Goal: Transaction & Acquisition: Purchase product/service

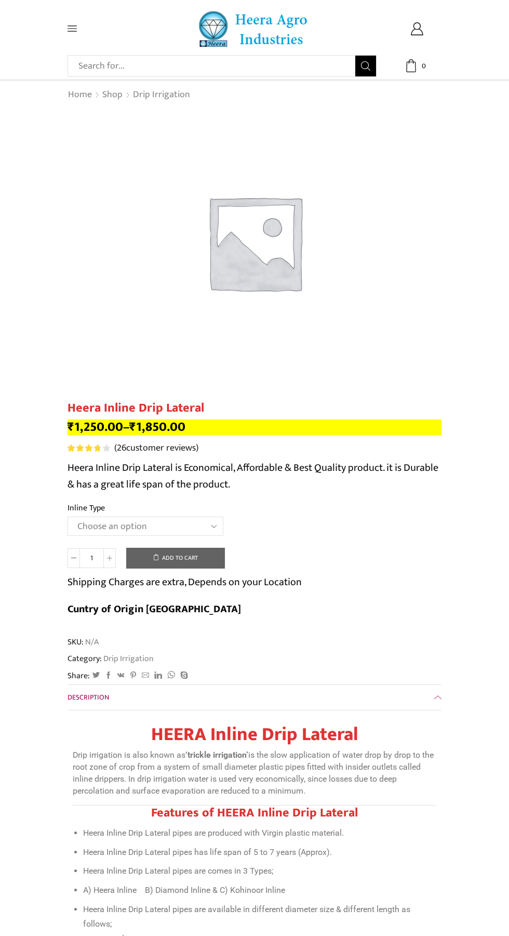
scroll to position [2, 0]
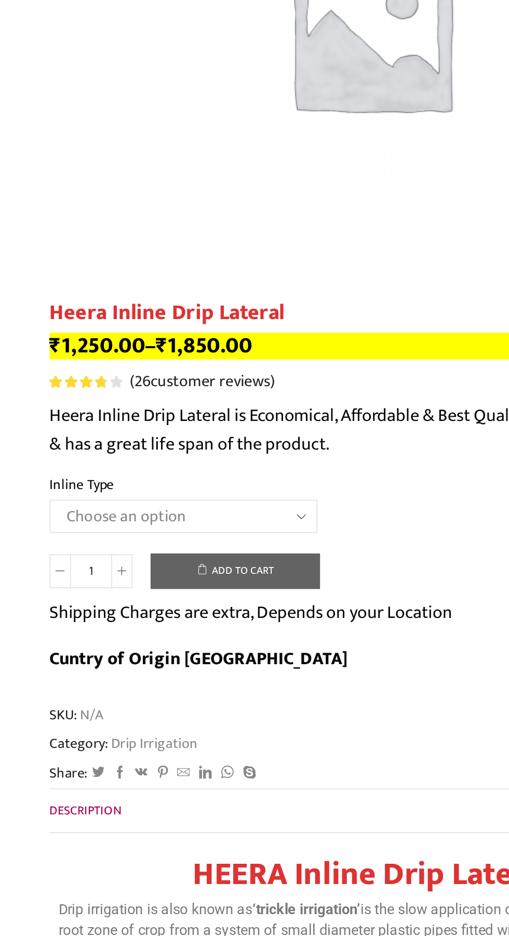
click at [99, 522] on select "Choose an option Heera Inline 12 MM (30CM) Heera Inline 12 MM (38CM) Heera Inli…" at bounding box center [146, 524] width 156 height 19
click at [68, 516] on select "Choose an option Heera Inline 12 MM (30CM) Heera Inline 12 MM (38CM) Heera Inli…" at bounding box center [146, 524] width 156 height 19
select select "Heera Inline 16 MM (38CM)"
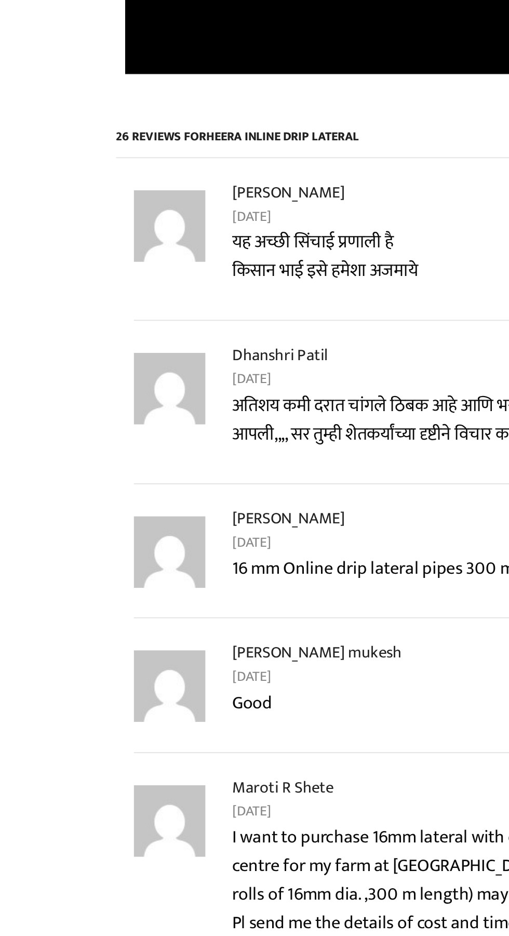
scroll to position [0, 0]
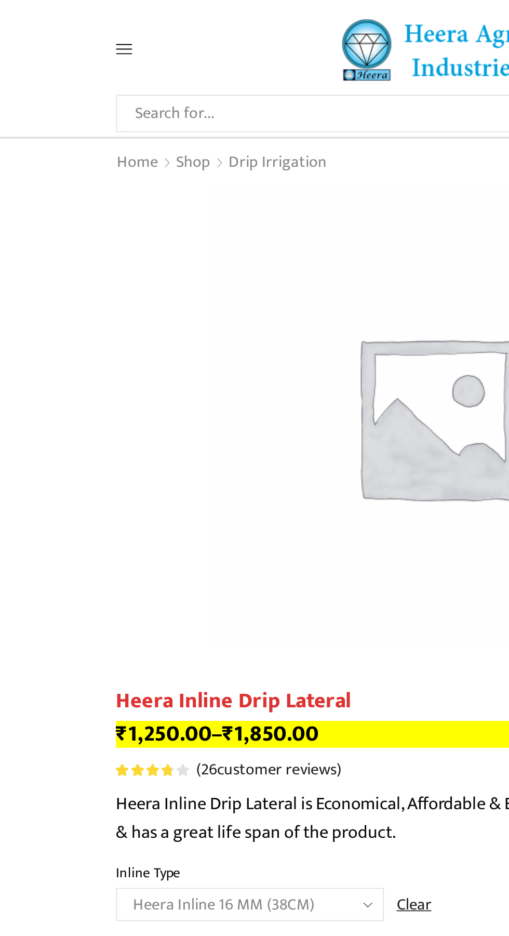
click at [84, 33] on span at bounding box center [92, 28] width 49 height 9
click at [72, 31] on icon at bounding box center [72, 29] width 9 height 6
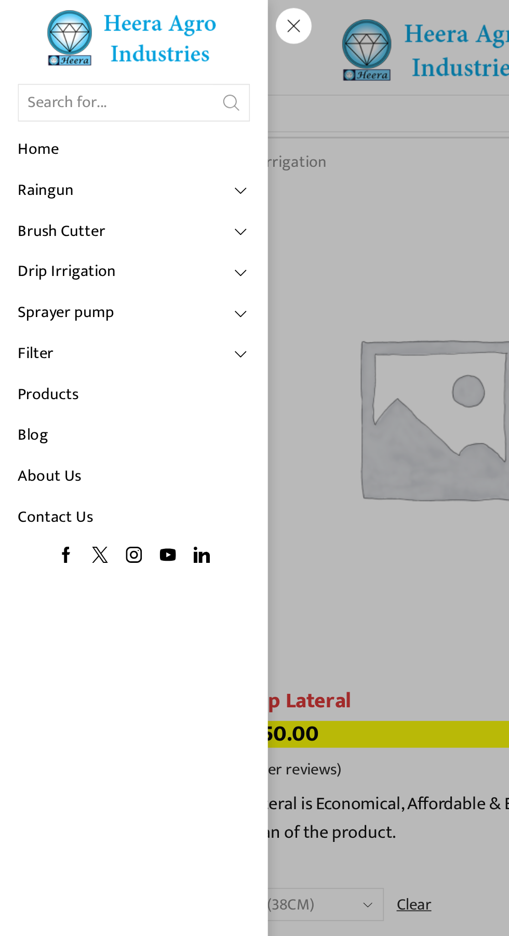
click at [77, 189] on link "Sprayer pump" at bounding box center [77, 182] width 135 height 24
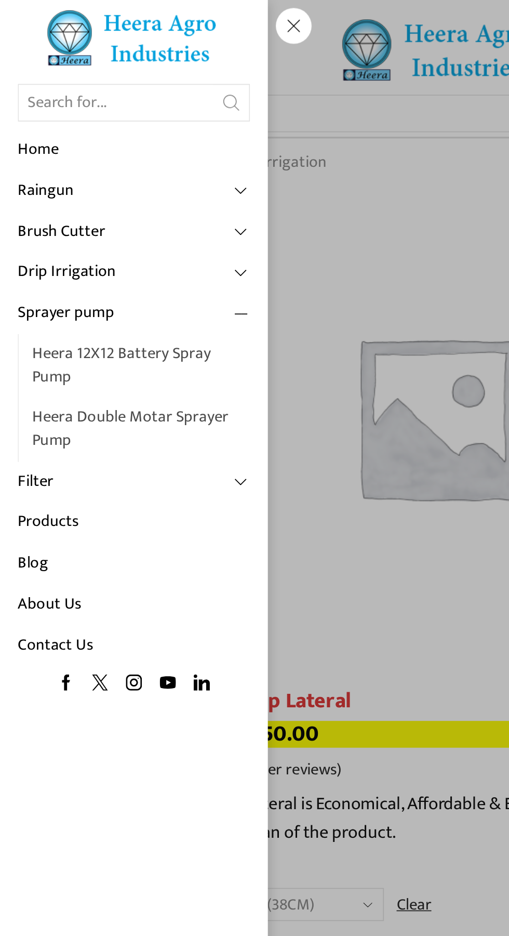
click at [21, 232] on link "Heera Double Motar Sprayer Pump" at bounding box center [82, 249] width 127 height 37
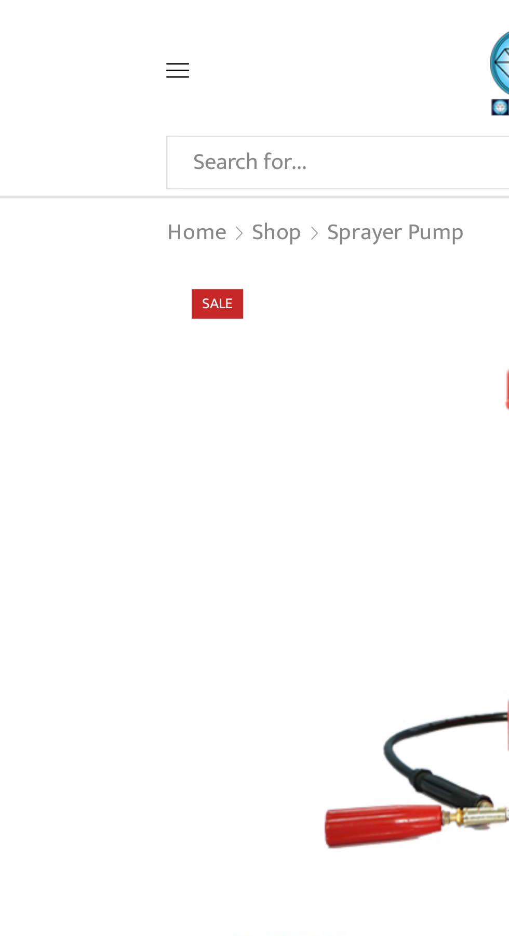
click at [93, 124] on span "Sale" at bounding box center [88, 123] width 21 height 12
click at [70, 28] on icon at bounding box center [72, 28] width 9 height 9
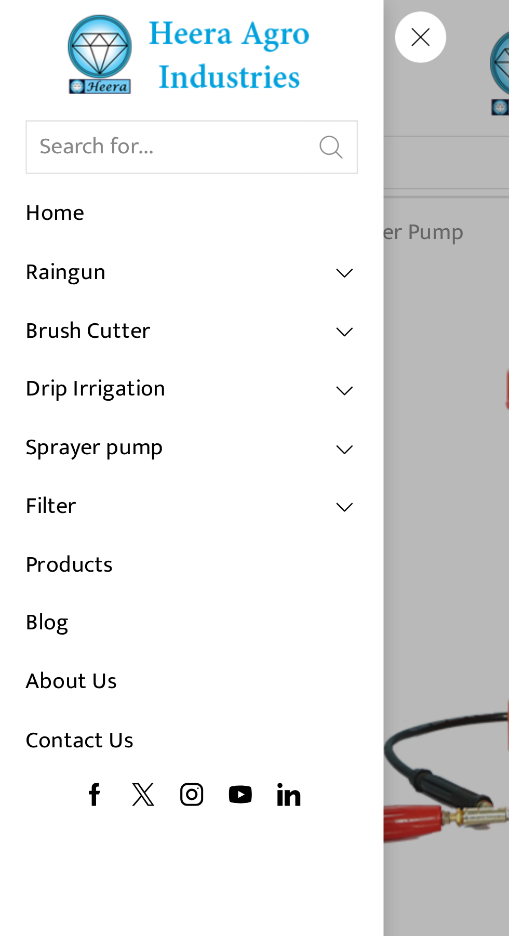
click at [33, 228] on link "Products" at bounding box center [77, 230] width 135 height 24
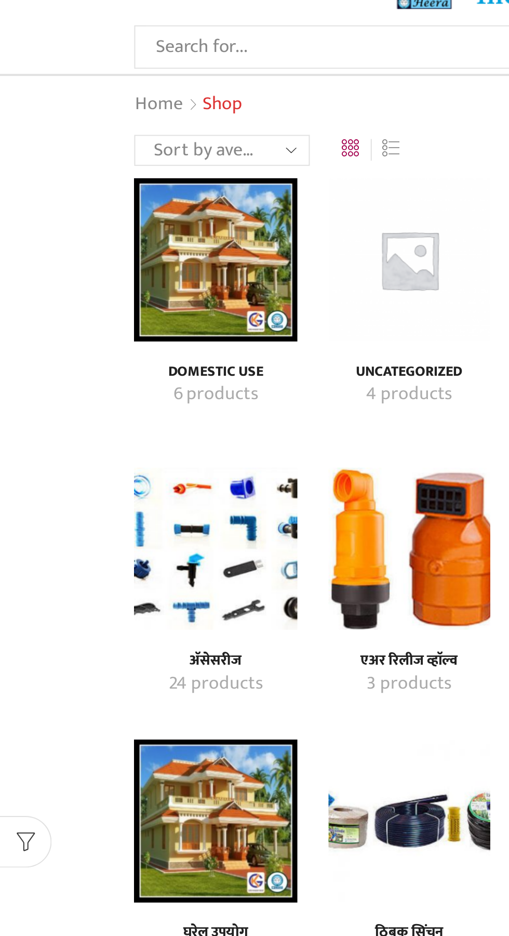
click at [101, 317] on img "Visit product category अ‍ॅसेसरीज" at bounding box center [109, 319] width 82 height 82
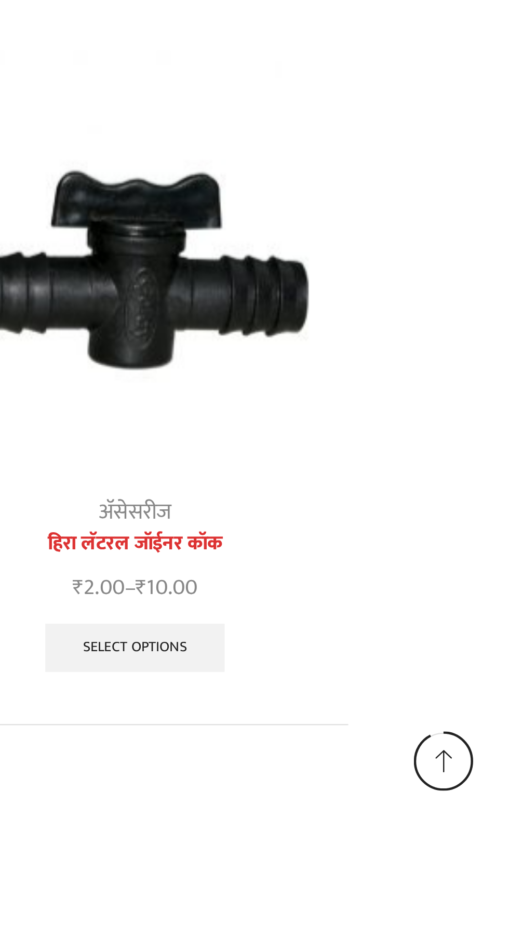
scroll to position [952, 0]
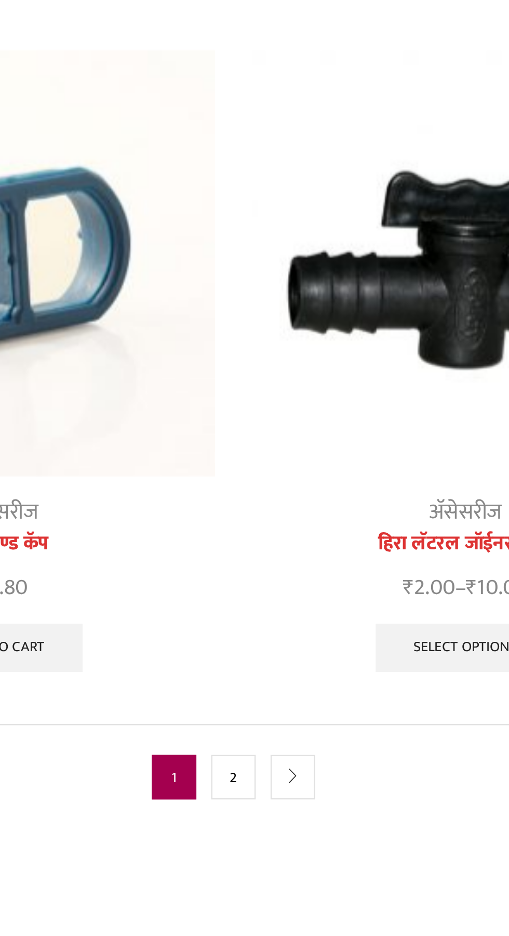
click at [253, 917] on link "2" at bounding box center [254, 915] width 19 height 19
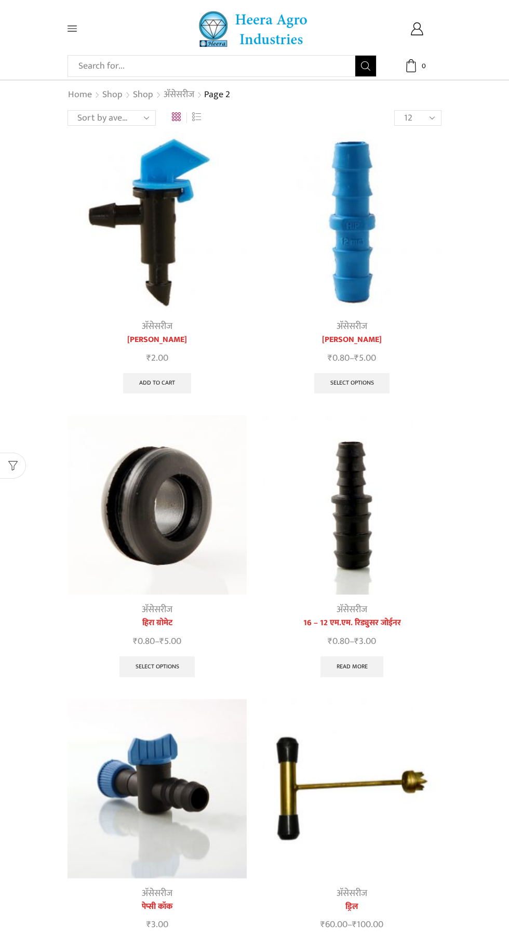
click at [145, 520] on img at bounding box center [157, 504] width 179 height 179
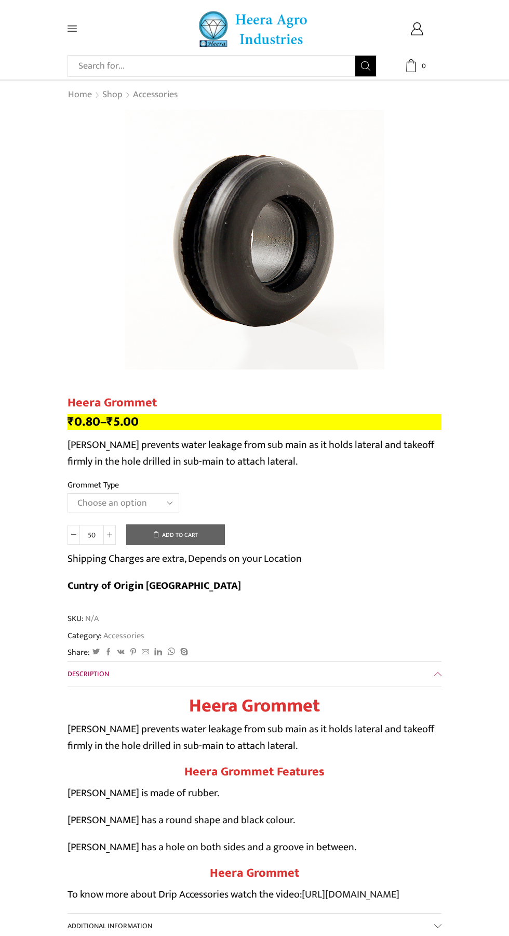
scroll to position [6, 0]
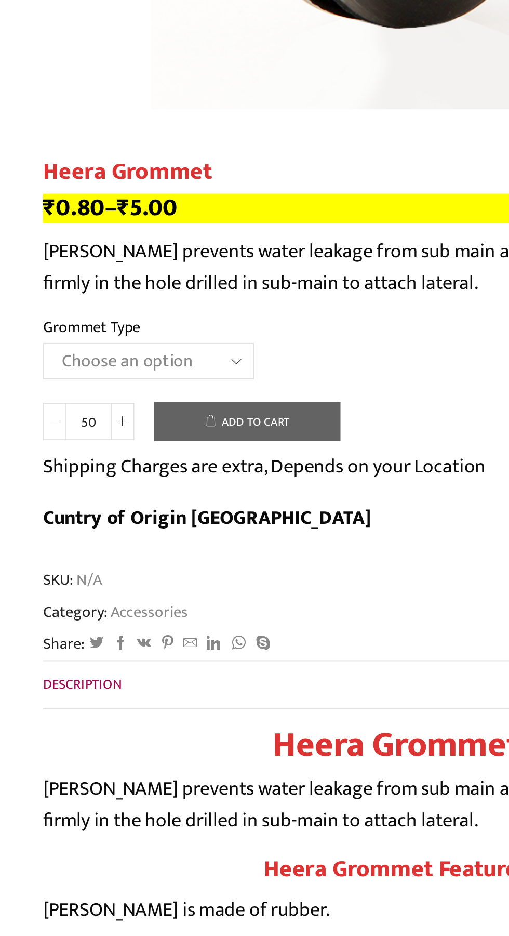
click at [159, 494] on select "Choose an option 12MM Grommet 16MM Grommet (J) 20MM Grommet" at bounding box center [124, 496] width 112 height 19
click at [68, 488] on select "Choose an option 12MM Grommet 16MM Grommet (J) 20MM Grommet" at bounding box center [124, 496] width 112 height 19
select select "16MM Grommet (J)"
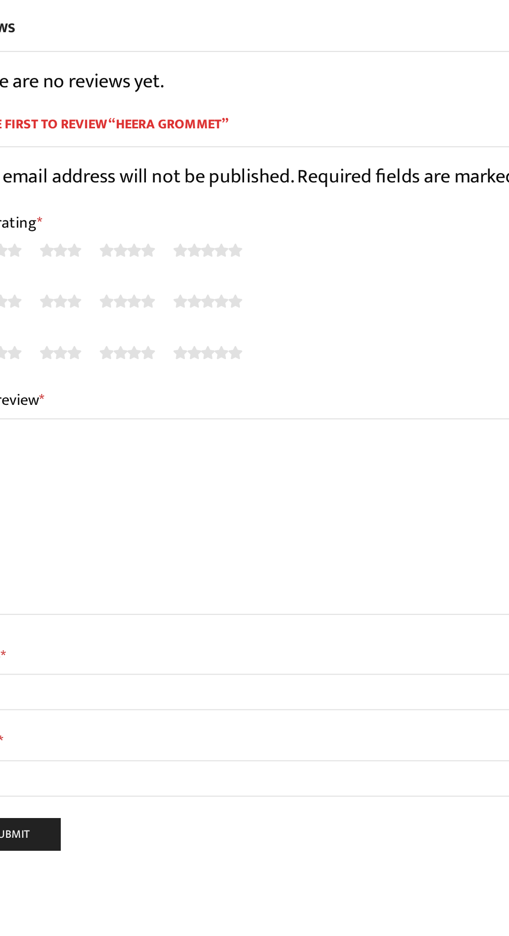
scroll to position [536, 0]
